Goal: Find specific page/section: Find specific page/section

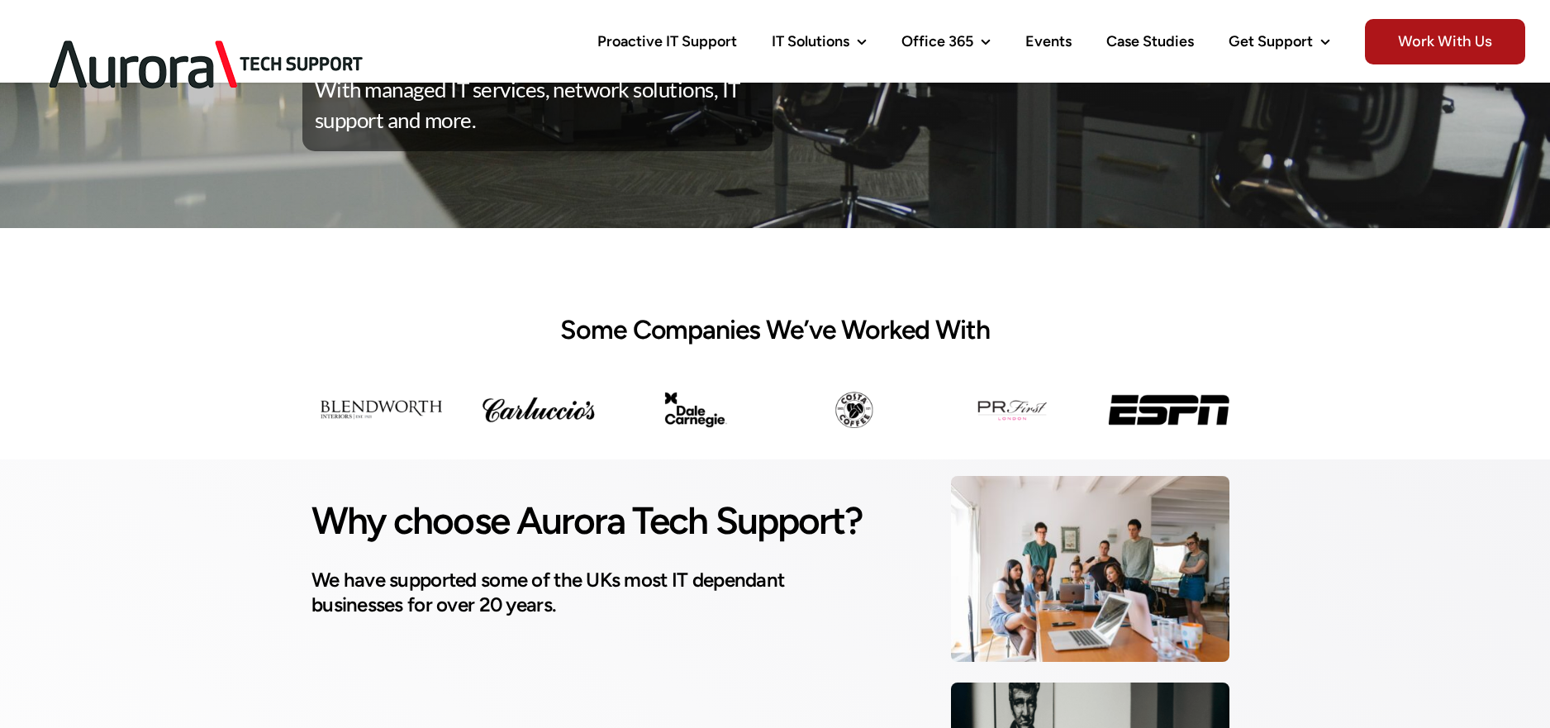
scroll to position [367, 0]
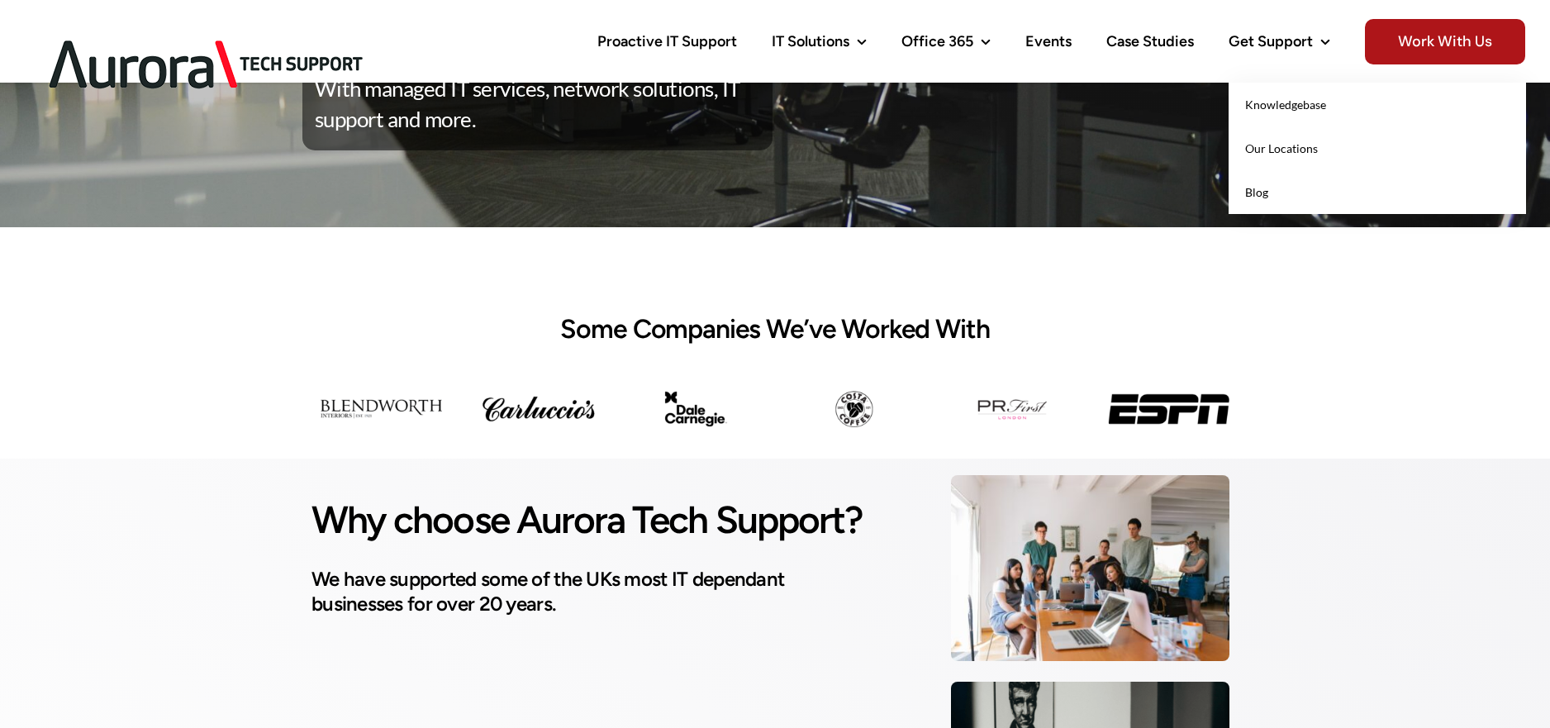
click at [1280, 149] on span "Our Locations" at bounding box center [1281, 148] width 73 height 14
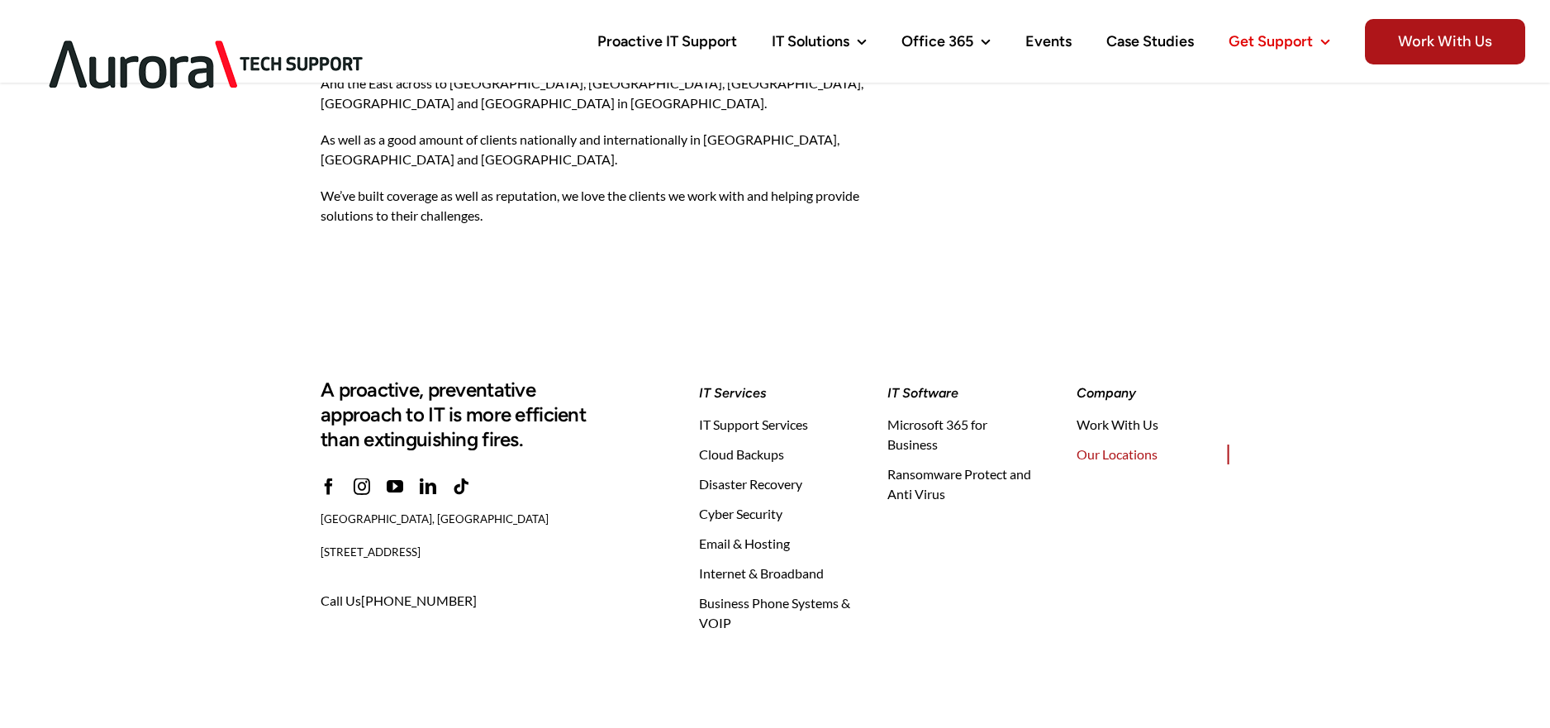
scroll to position [1814, 0]
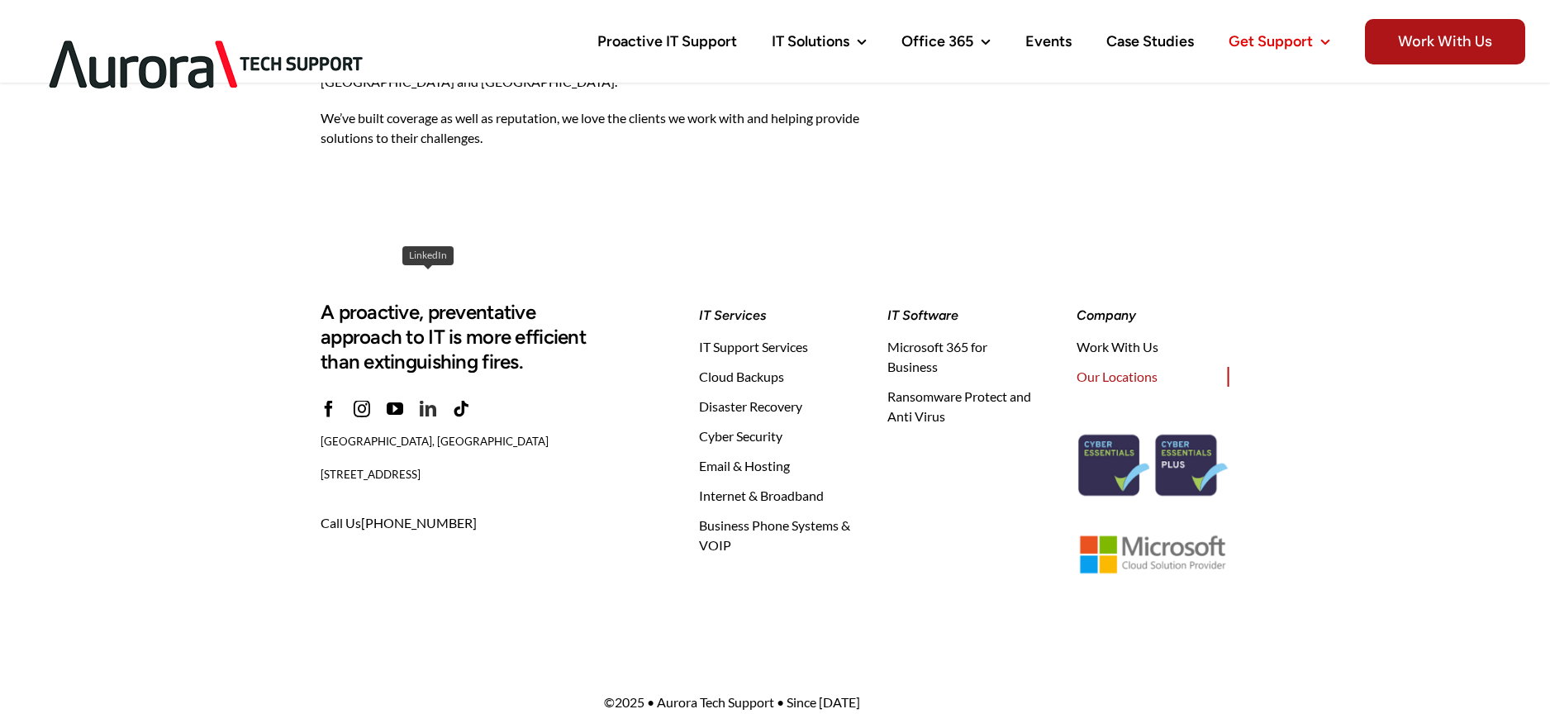
click at [428, 401] on link "linkedin" at bounding box center [428, 409] width 17 height 17
click at [78, 43] on img at bounding box center [207, 64] width 364 height 103
